Goal: Task Accomplishment & Management: Complete application form

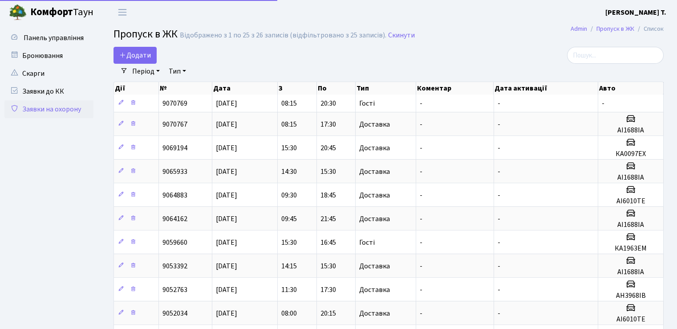
select select "25"
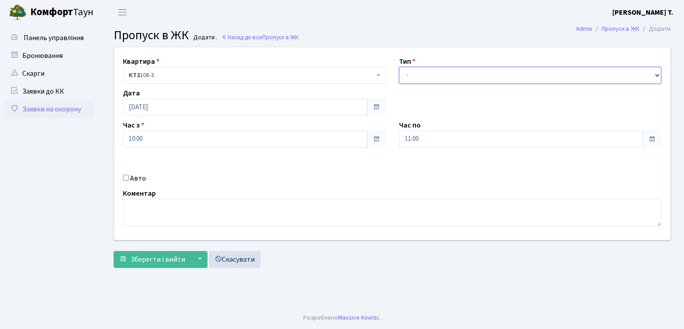
click at [607, 78] on select "- Доставка Таксі Гості Сервіс" at bounding box center [530, 75] width 263 height 17
select select "1"
click at [399, 67] on select "- Доставка Таксі Гості Сервіс" at bounding box center [530, 75] width 263 height 17
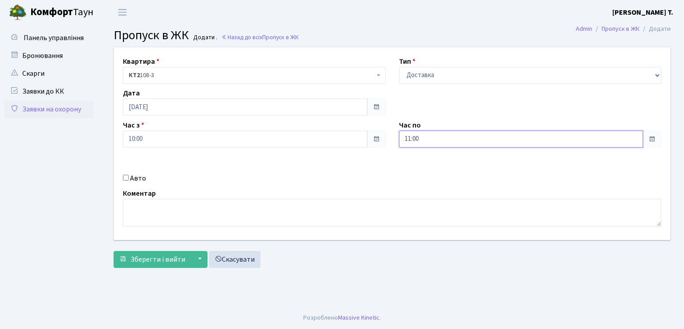
click at [432, 141] on input "11:00" at bounding box center [521, 138] width 245 height 17
click at [423, 171] on icon at bounding box center [424, 170] width 24 height 24
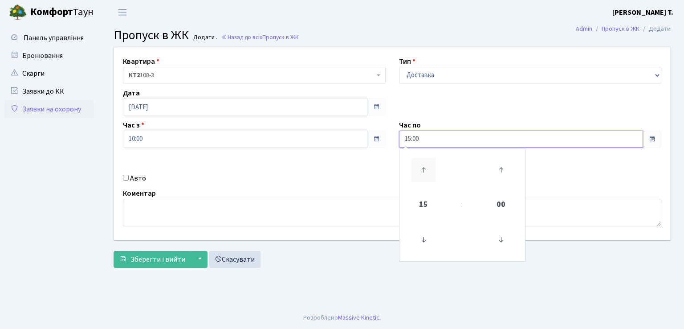
click at [423, 171] on icon at bounding box center [424, 170] width 24 height 24
type input "17:00"
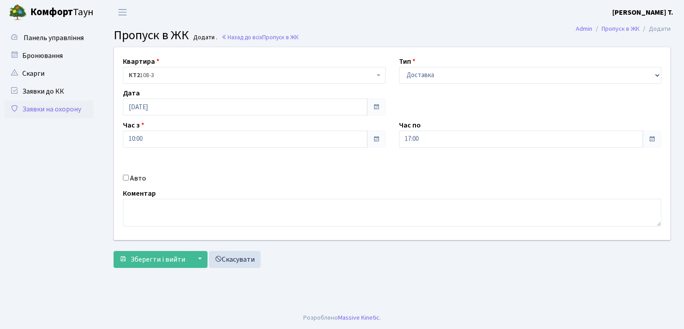
click at [128, 177] on input "Авто" at bounding box center [126, 178] width 6 height 6
checkbox input "true"
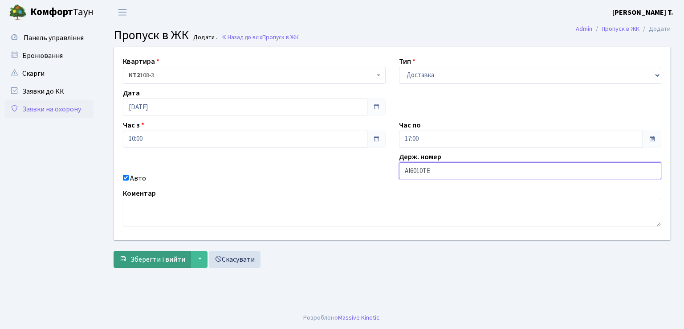
type input "АІ6010ТЕ"
click at [141, 254] on span "Зберегти і вийти" at bounding box center [157, 259] width 55 height 10
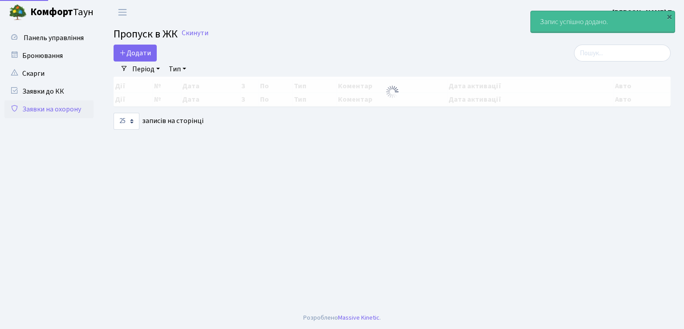
select select "25"
